Goal: Information Seeking & Learning: Learn about a topic

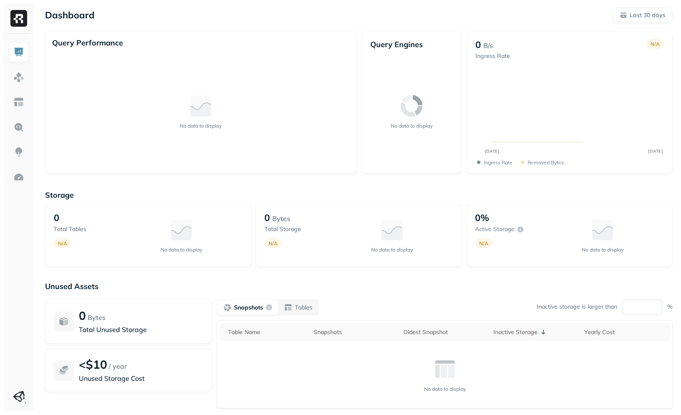
click at [169, 33] on div "Query Performance No data to display" at bounding box center [201, 102] width 312 height 143
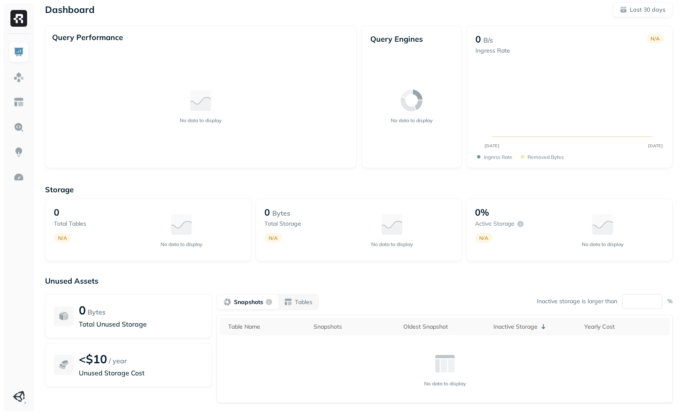
scroll to position [49, 0]
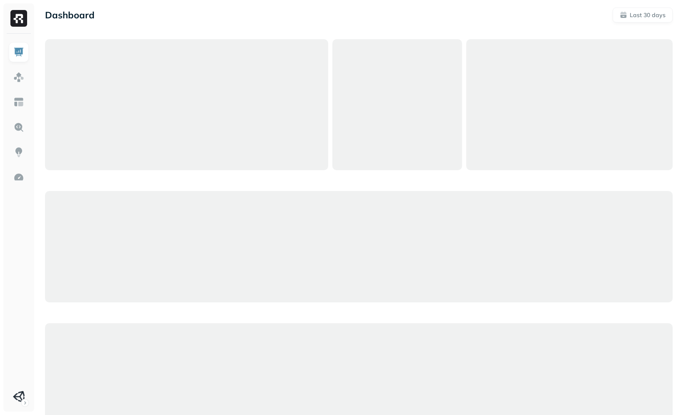
scroll to position [49, 0]
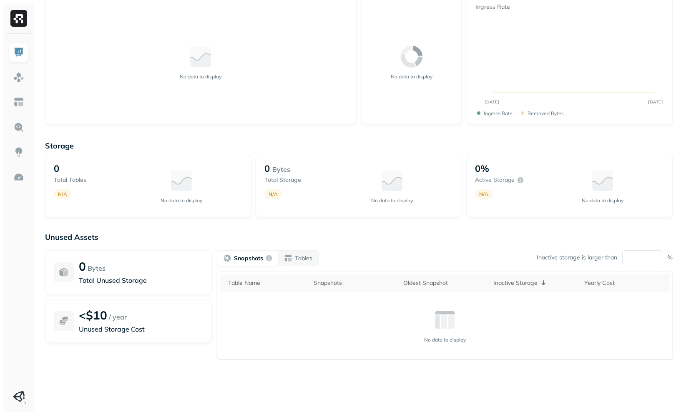
click at [127, 138] on div "Storage 0 Total tables N/A No data to display 0 Bytes Total storage N/A No data…" at bounding box center [359, 270] width 628 height 275
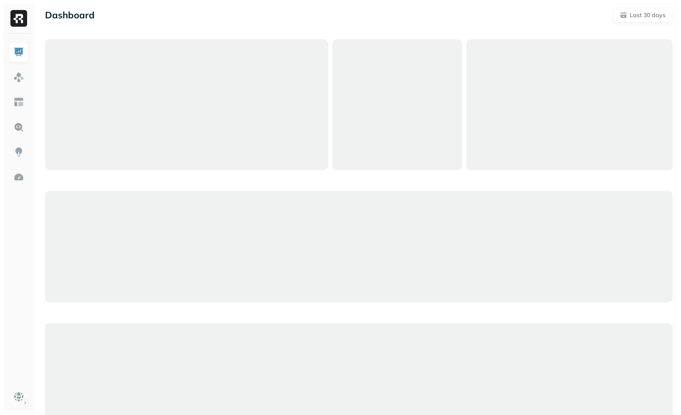
click at [166, 151] on div at bounding box center [186, 104] width 283 height 131
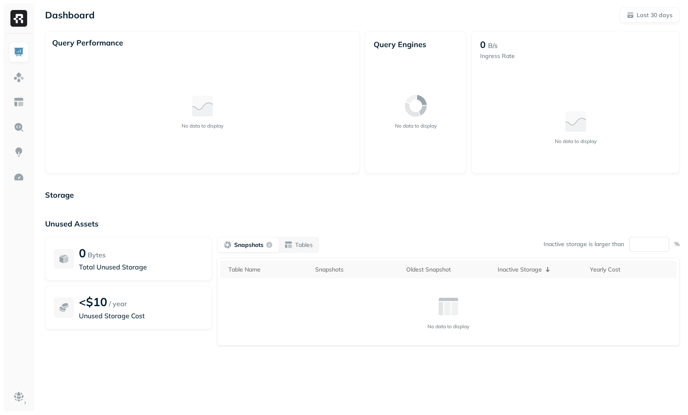
click at [374, 20] on div "Dashboard Last 30 days" at bounding box center [362, 15] width 634 height 15
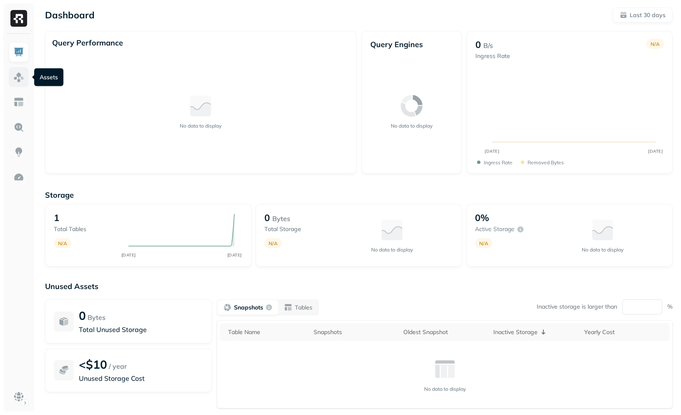
click at [15, 77] on img at bounding box center [18, 77] width 11 height 11
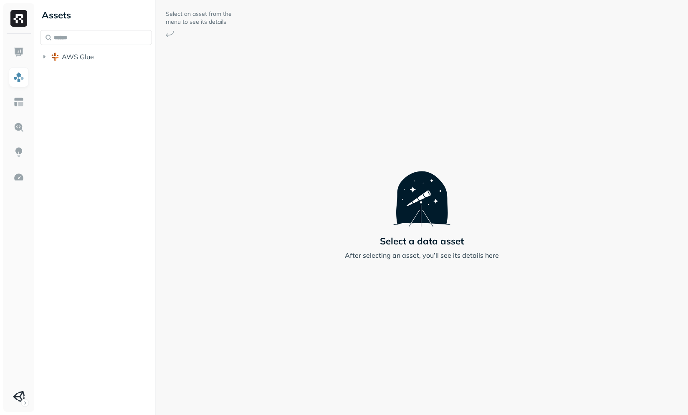
click at [91, 58] on span "AWS Glue" at bounding box center [78, 57] width 32 height 8
click at [93, 69] on span "wisdom" at bounding box center [82, 72] width 25 height 8
click at [86, 118] on div "Assets AWS Glue wisdom Tables ( 1 ) Views ( 1 )" at bounding box center [96, 59] width 119 height 119
click at [93, 106] on p "( 1 )" at bounding box center [92, 105] width 8 height 8
click at [93, 115] on link "analytics_view" at bounding box center [109, 120] width 88 height 13
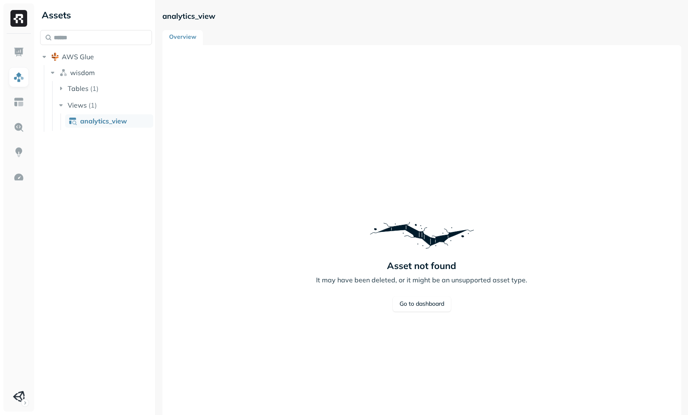
click at [351, 238] on div "Asset not found It may have been deleted, or it might be an unsupported asset t…" at bounding box center [421, 262] width 211 height 415
click at [124, 219] on div "Assets AWS Glue wisdom Tables ( 1 ) Views ( 1 ) analytics_view" at bounding box center [96, 207] width 119 height 415
click at [89, 84] on button "Tables ( 1 )" at bounding box center [105, 88] width 96 height 13
click at [94, 103] on span "analytics_ssds" at bounding box center [103, 104] width 46 height 8
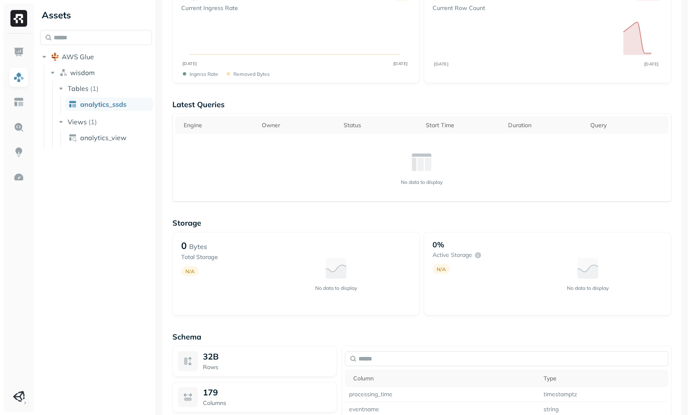
scroll to position [413, 0]
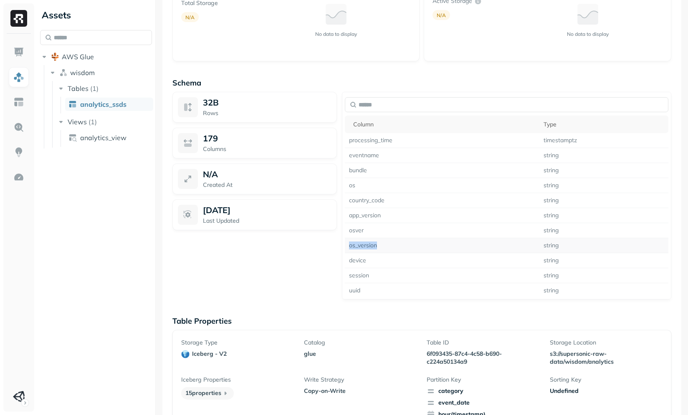
click at [386, 238] on td "os_version" at bounding box center [442, 245] width 194 height 15
click at [314, 241] on div "32B Rows 179 Columns N/A Created At Aug 27, 2025 Last Updated" at bounding box center [254, 196] width 164 height 208
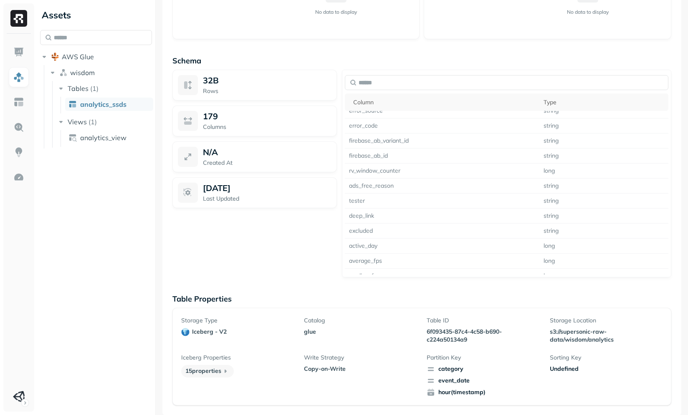
click at [304, 272] on div "32B Rows 179 Columns N/A Created At Aug 27, 2025 Last Updated" at bounding box center [254, 174] width 164 height 208
click at [279, 271] on div "32B Rows 179 Columns N/A Created At Aug 27, 2025 Last Updated" at bounding box center [254, 174] width 164 height 208
click at [162, 242] on div "Optimizers No optimizations are currently configured Set up automatic optimizat…" at bounding box center [421, 12] width 519 height 805
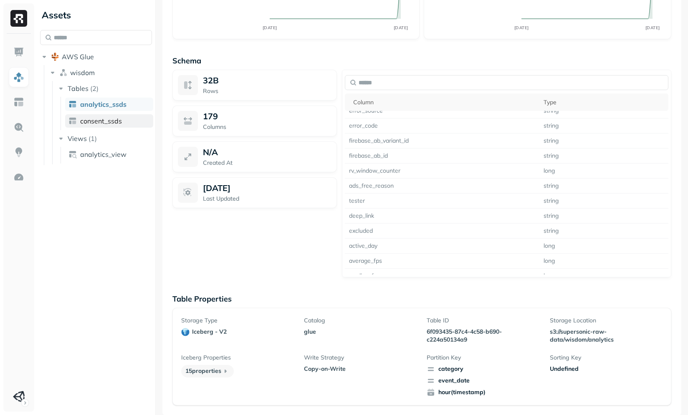
click at [110, 127] on link "consent_ssds" at bounding box center [109, 120] width 88 height 13
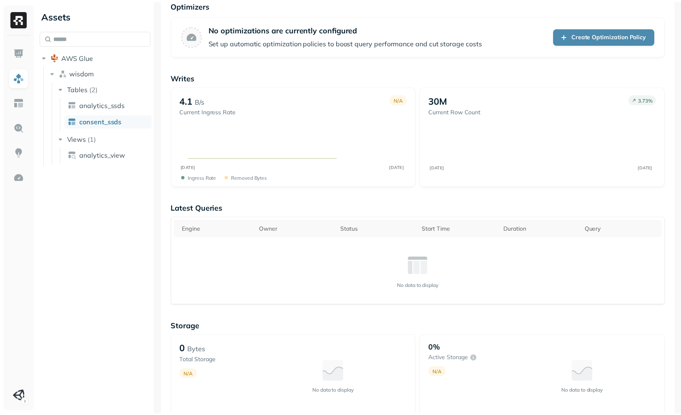
scroll to position [14, 0]
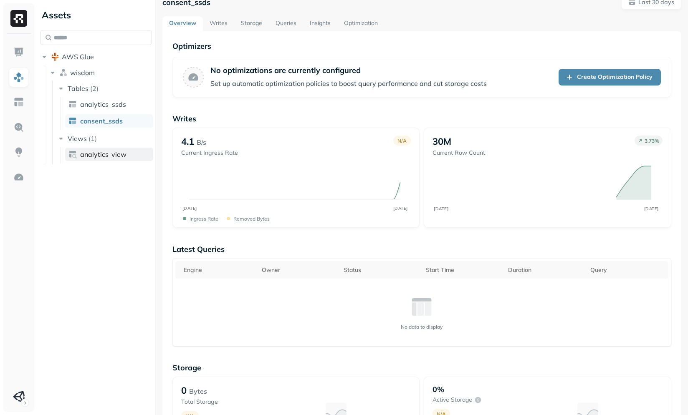
click at [92, 157] on span "analytics_view" at bounding box center [103, 154] width 46 height 8
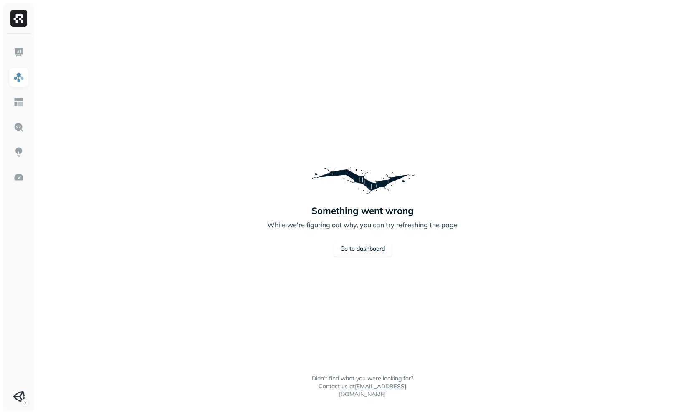
click at [334, 119] on div "Something went wrong While we're figuring out why, you can try refreshing the p…" at bounding box center [362, 207] width 190 height 415
click at [18, 47] on img at bounding box center [18, 52] width 11 height 11
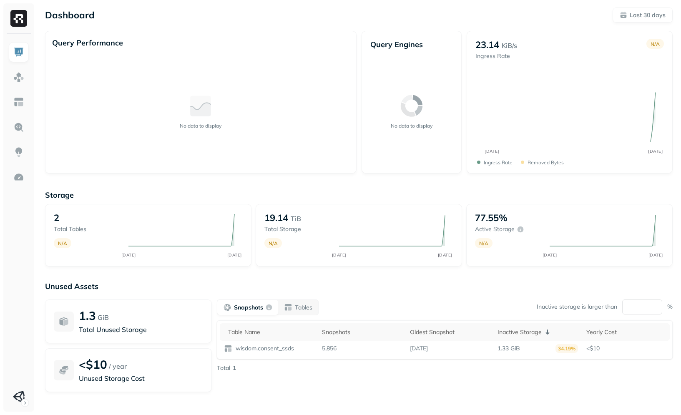
click at [119, 183] on div "Storage 2 Total tables N/A JUL 28 AUG 27 19.14 TiB Total storage N/A JUL 28 AUG…" at bounding box center [359, 319] width 628 height 275
click at [209, 190] on p "Storage" at bounding box center [359, 195] width 628 height 10
click at [182, 198] on p "Storage" at bounding box center [359, 195] width 628 height 10
click at [168, 164] on div "No data to display" at bounding box center [201, 111] width 298 height 111
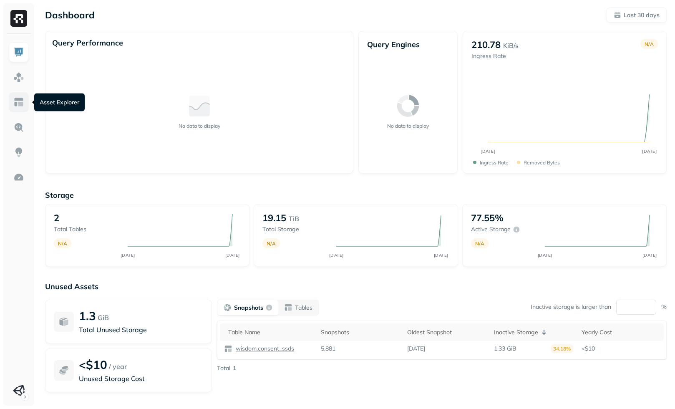
click at [21, 103] on img at bounding box center [18, 102] width 11 height 11
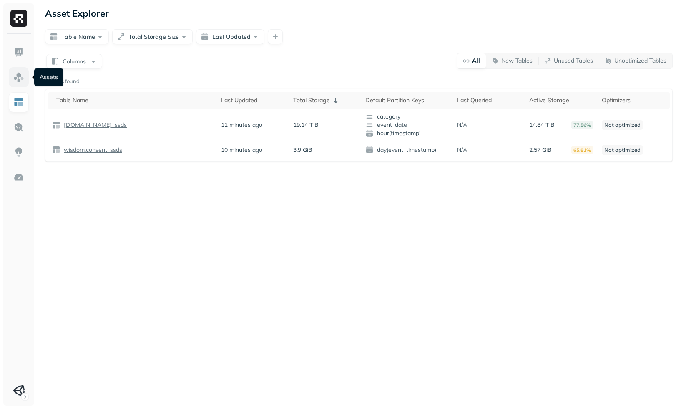
click at [21, 71] on link at bounding box center [19, 77] width 20 height 20
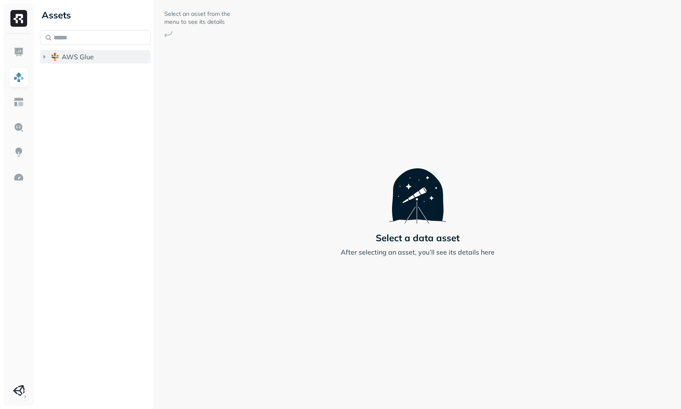
click at [70, 62] on button "AWS Glue" at bounding box center [95, 56] width 111 height 13
click at [79, 74] on span "wisdom" at bounding box center [82, 72] width 25 height 8
click at [78, 102] on span "Views" at bounding box center [77, 105] width 19 height 8
click at [90, 120] on span "analytics_view" at bounding box center [103, 121] width 46 height 8
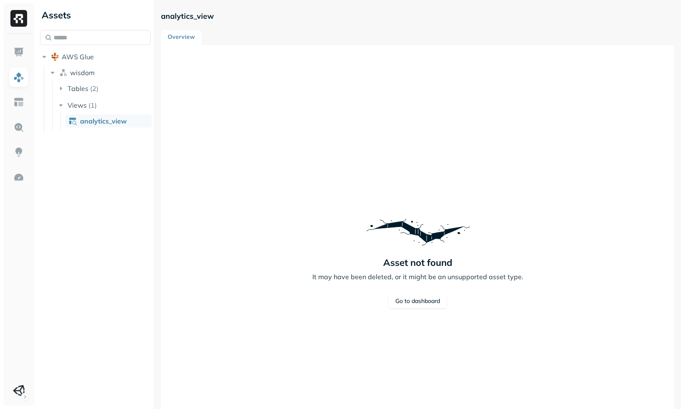
click at [253, 76] on div "Asset not found It may have been deleted, or it might be an unsupported asset t…" at bounding box center [418, 259] width 494 height 409
click at [101, 88] on button "Tables ( 2 )" at bounding box center [104, 88] width 95 height 13
click at [102, 103] on span "analytics_ssds" at bounding box center [103, 104] width 46 height 8
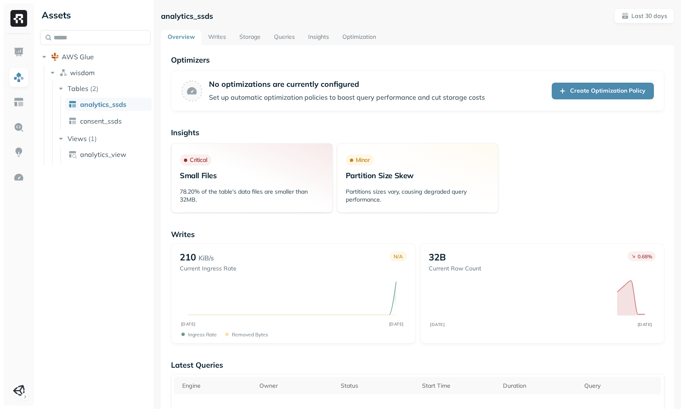
click at [240, 146] on div "Critical Small Files" at bounding box center [252, 164] width 161 height 37
click at [103, 156] on span "analytics_view" at bounding box center [103, 154] width 46 height 8
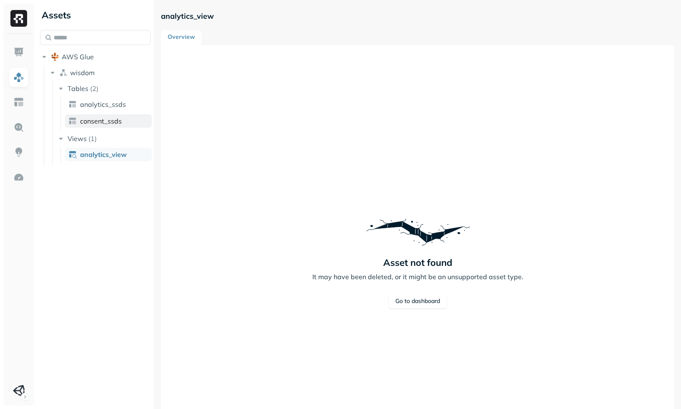
click at [110, 126] on link "consent_ssds" at bounding box center [108, 120] width 87 height 13
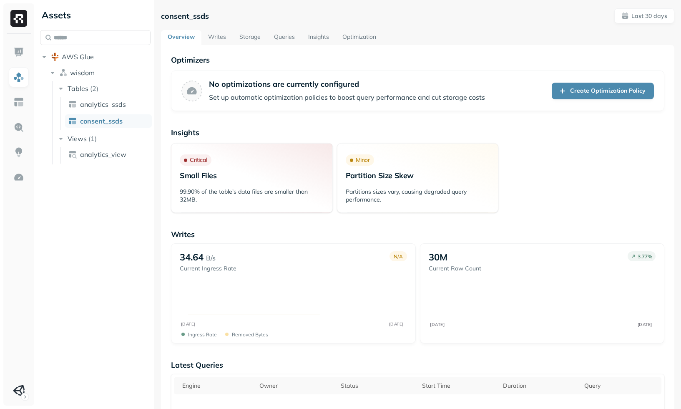
click at [259, 37] on link "Storage" at bounding box center [250, 37] width 35 height 15
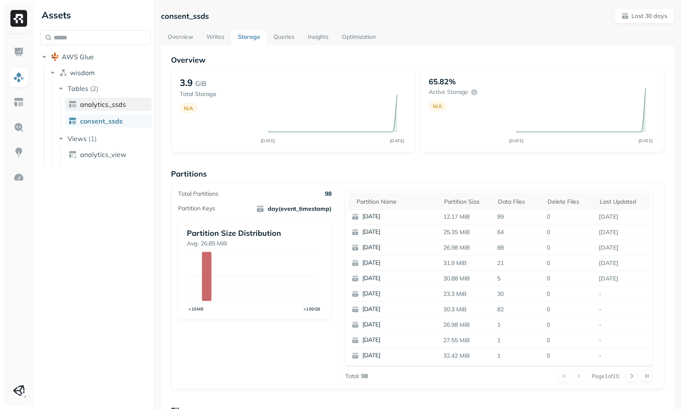
click at [110, 105] on span "analytics_ssds" at bounding box center [103, 104] width 46 height 8
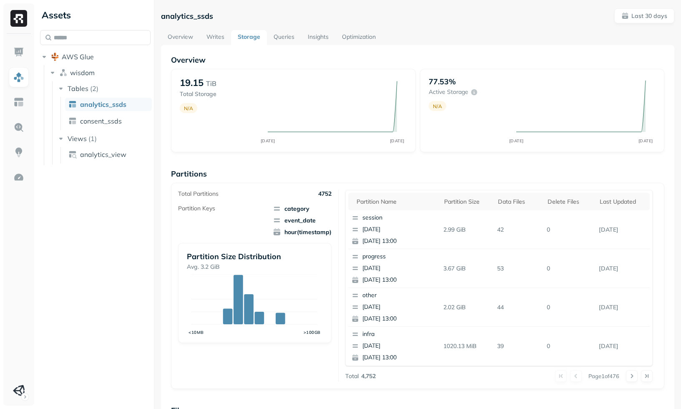
click at [129, 224] on div "Assets AWS Glue wisdom Tables ( 2 ) analytics_ssds consent_ssds Views ( 1 ) ana…" at bounding box center [95, 204] width 117 height 409
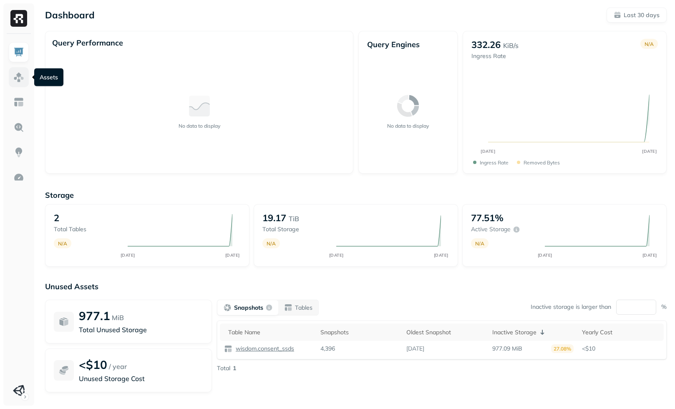
click at [18, 76] on img at bounding box center [18, 77] width 11 height 11
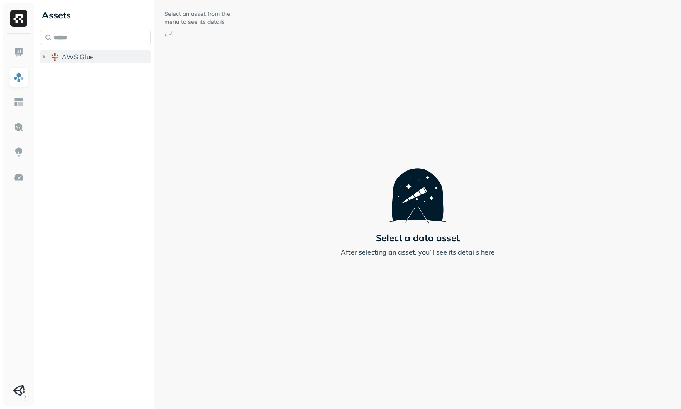
click at [80, 63] on button "AWS Glue" at bounding box center [95, 56] width 111 height 13
click at [82, 71] on span "wisdom" at bounding box center [82, 72] width 25 height 8
click at [90, 102] on p "( 1 )" at bounding box center [92, 105] width 8 height 8
click at [91, 124] on span "analytics_view" at bounding box center [103, 121] width 46 height 8
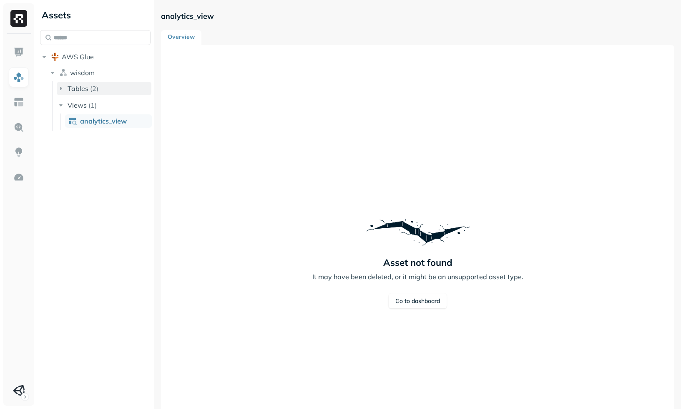
click at [92, 91] on p "( 2 )" at bounding box center [94, 88] width 8 height 8
click at [101, 116] on link "consent_ssds" at bounding box center [108, 120] width 87 height 13
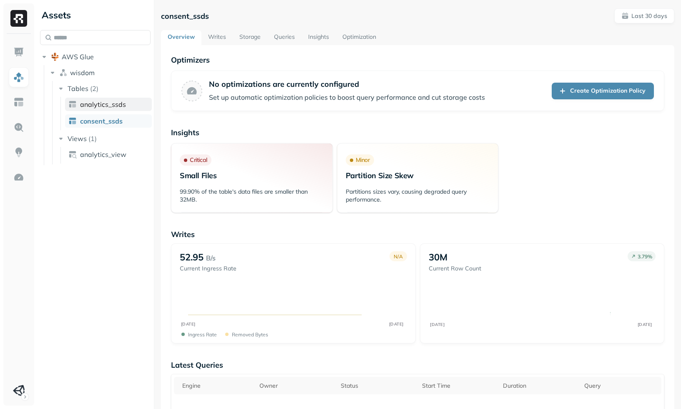
click at [118, 109] on link "analytics_ssds" at bounding box center [108, 104] width 87 height 13
click at [214, 38] on link "Writes" at bounding box center [217, 37] width 31 height 15
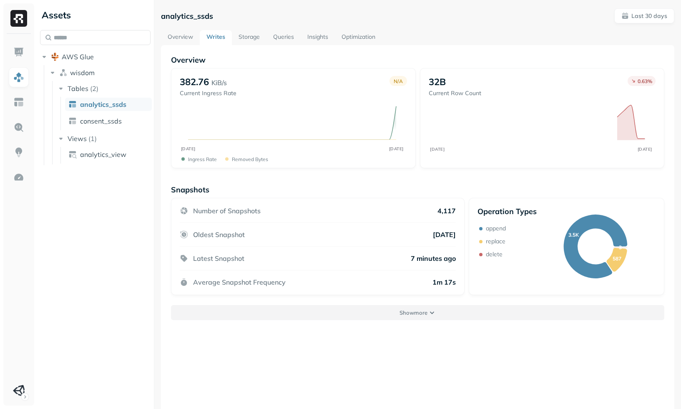
click at [420, 310] on p "Show more" at bounding box center [414, 313] width 28 height 8
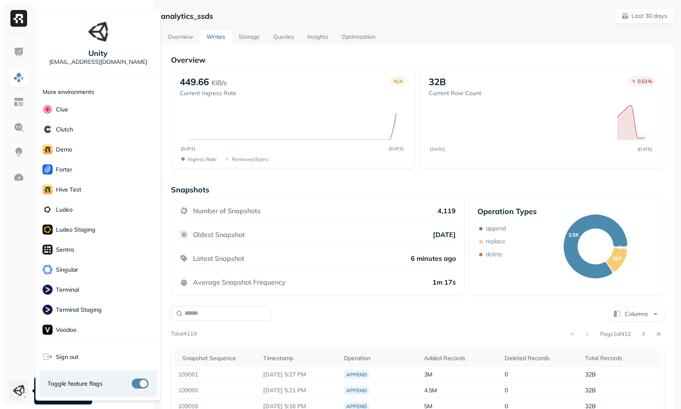
click at [22, 382] on html "Assets AWS Glue wisdom Tables ( 2 ) analytics_ssds consent_ssds Views ( 1 ) ana…" at bounding box center [340, 204] width 681 height 409
click at [88, 150] on div "demo" at bounding box center [98, 149] width 118 height 20
